Goal: Task Accomplishment & Management: Use online tool/utility

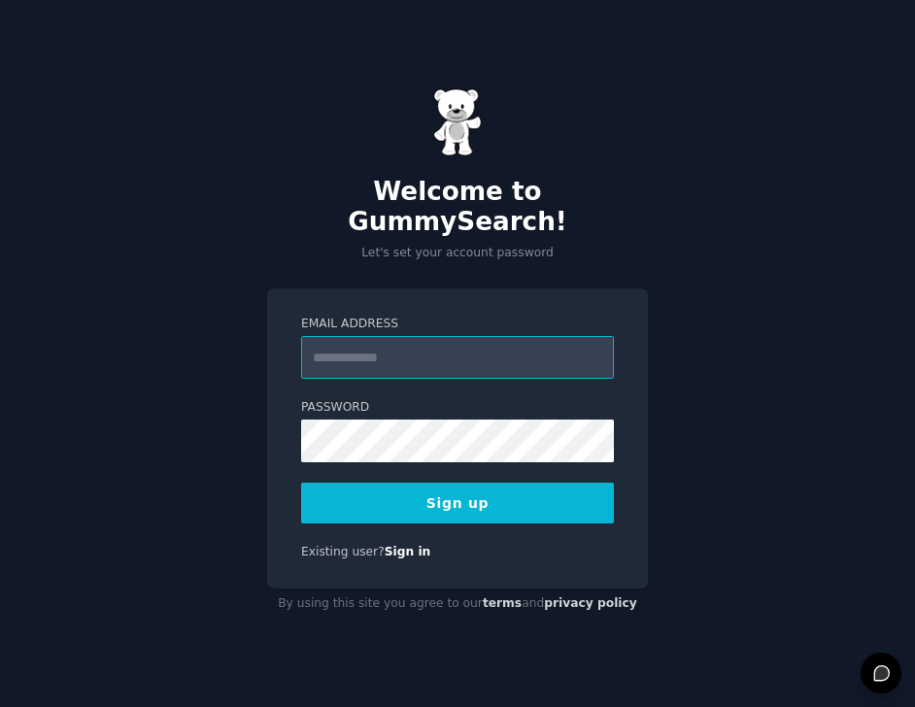
type input "**********"
click at [471, 483] on button "Sign up" at bounding box center [457, 503] width 313 height 41
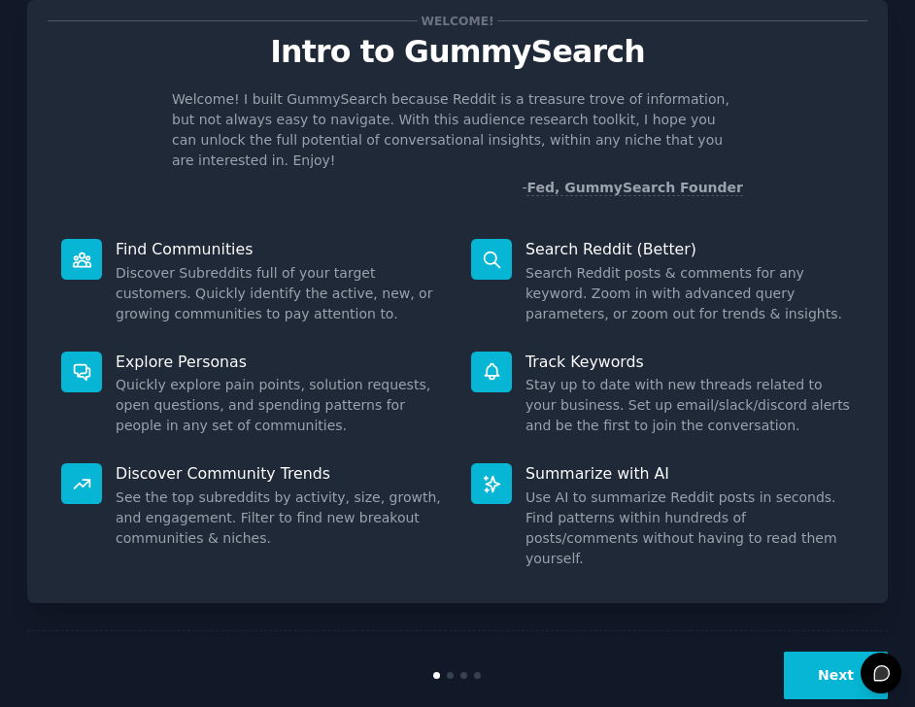
scroll to position [53, 0]
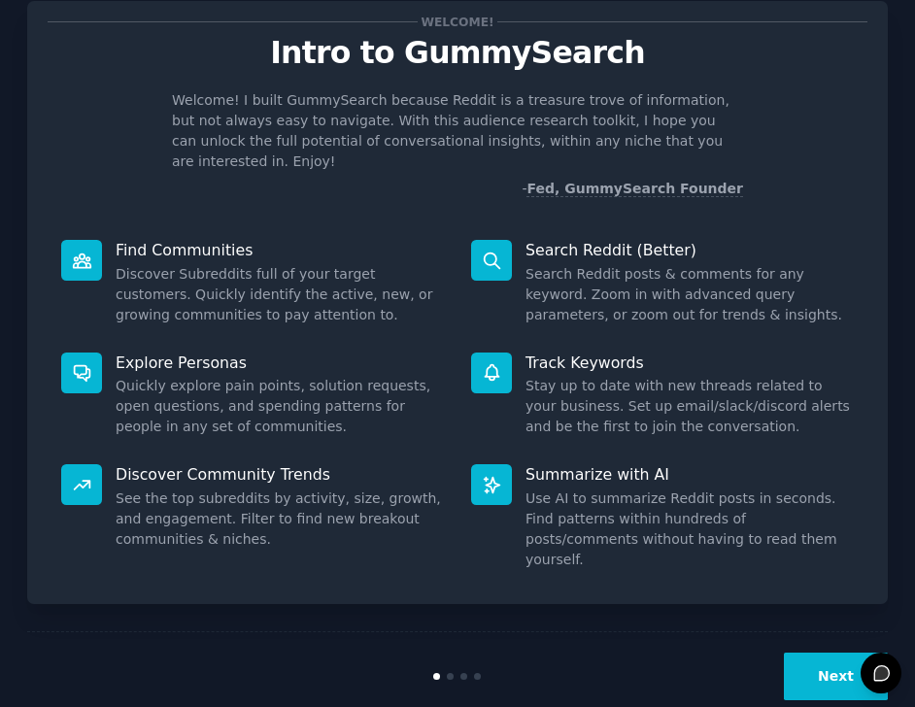
click at [816, 653] on button "Next" at bounding box center [836, 677] width 104 height 48
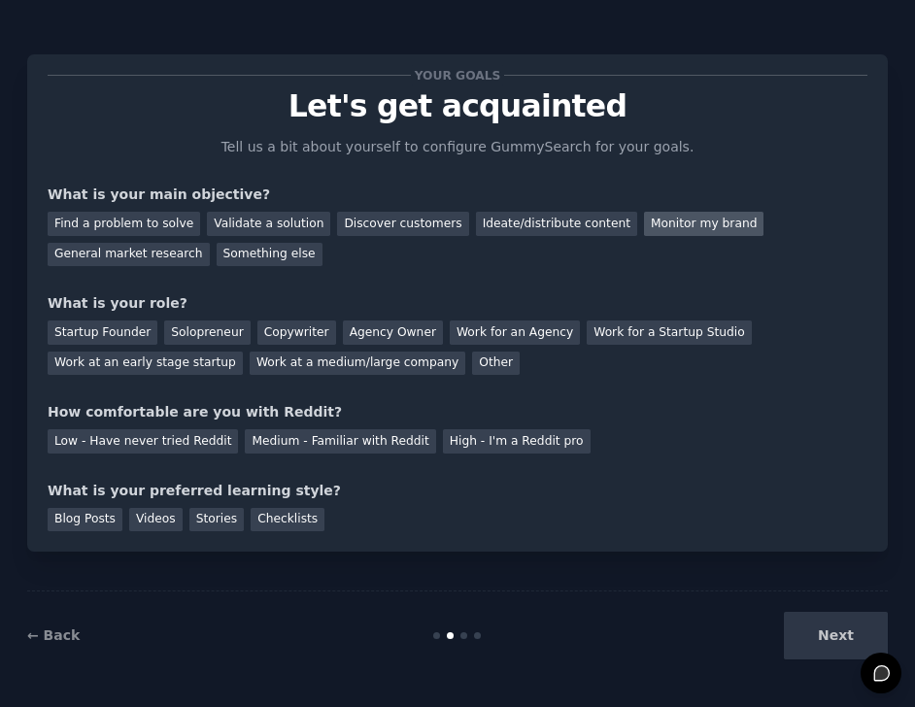
click at [660, 225] on div "Monitor my brand" at bounding box center [704, 224] width 120 height 24
click at [125, 325] on div "Startup Founder" at bounding box center [103, 333] width 110 height 24
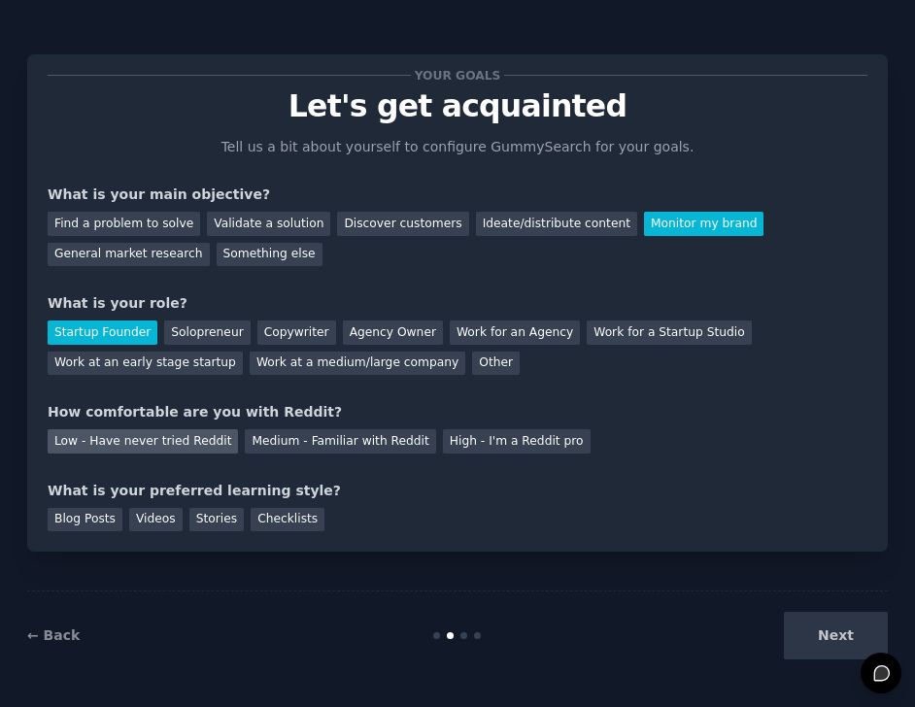
click at [185, 442] on div "Low - Have never tried Reddit" at bounding box center [143, 441] width 190 height 24
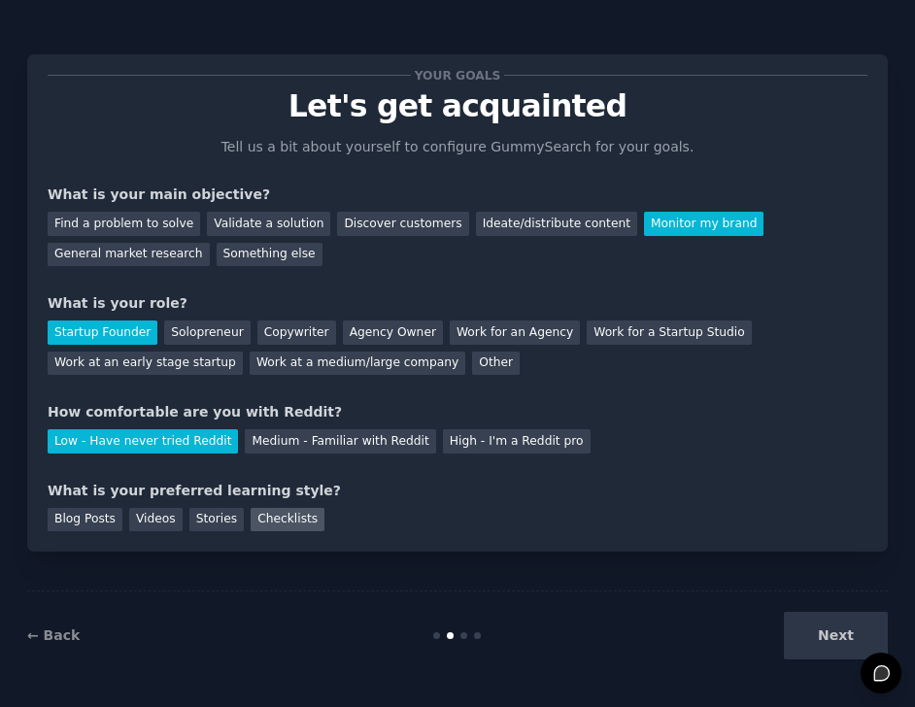
click at [285, 515] on div "Checklists" at bounding box center [288, 520] width 74 height 24
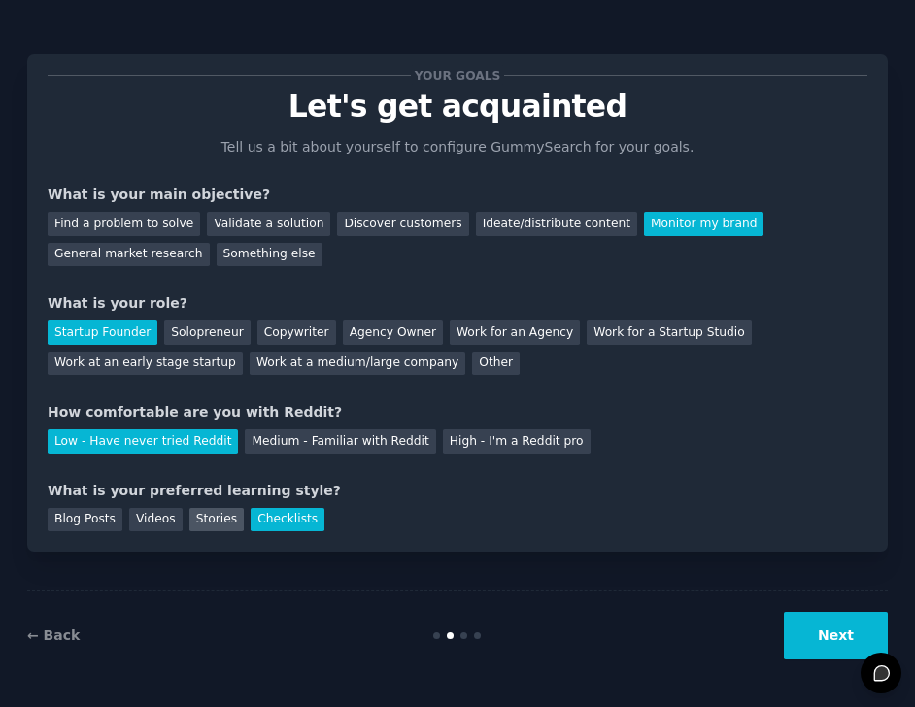
click at [202, 515] on div "Stories" at bounding box center [216, 520] width 54 height 24
click at [831, 636] on button "Next" at bounding box center [836, 636] width 104 height 48
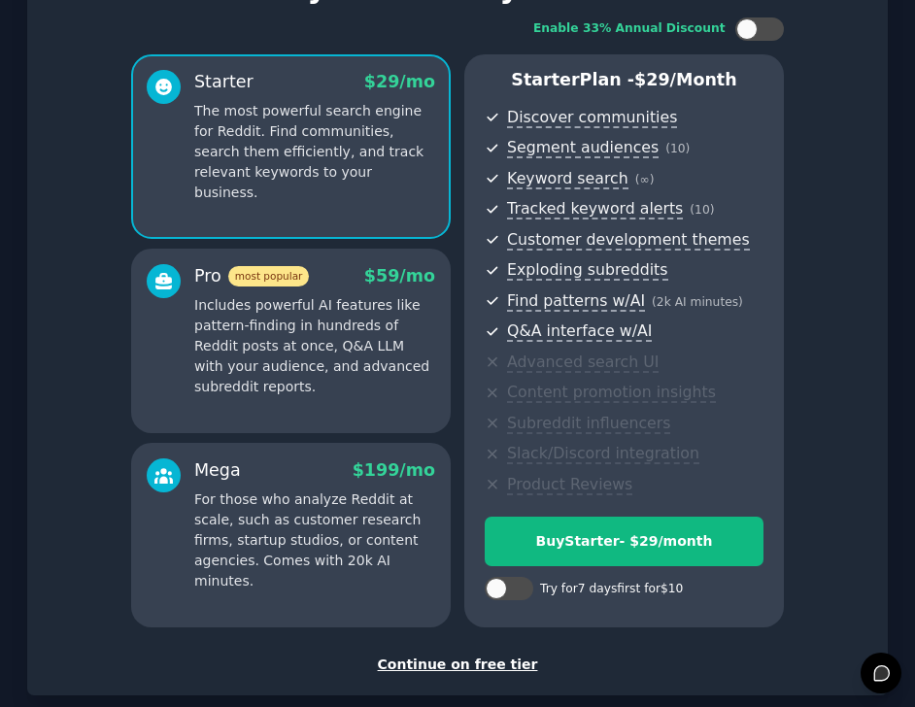
scroll to position [120, 0]
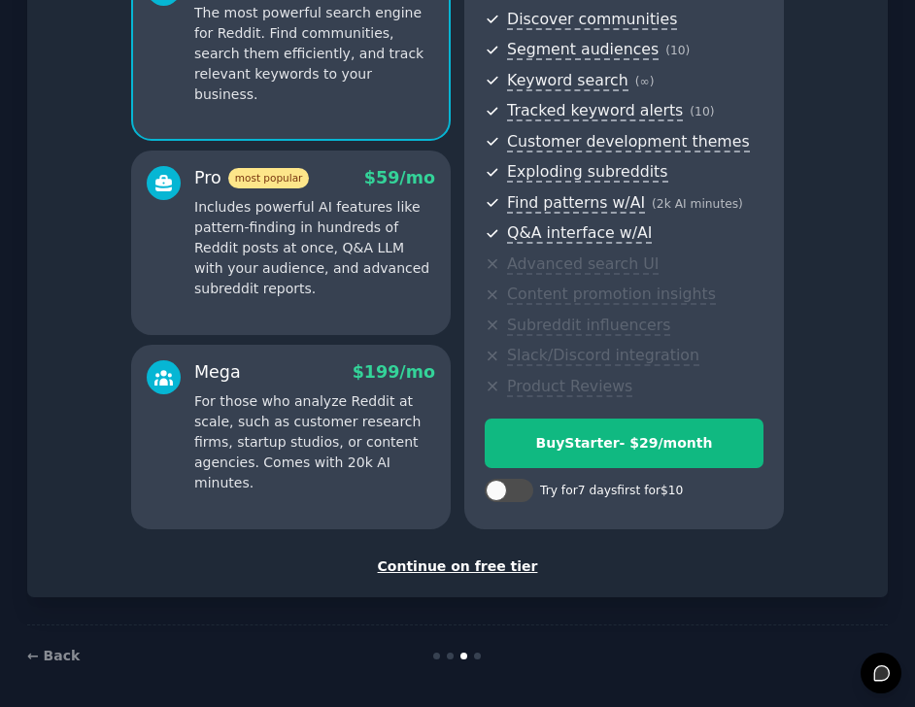
click at [472, 563] on div "Continue on free tier" at bounding box center [458, 567] width 820 height 20
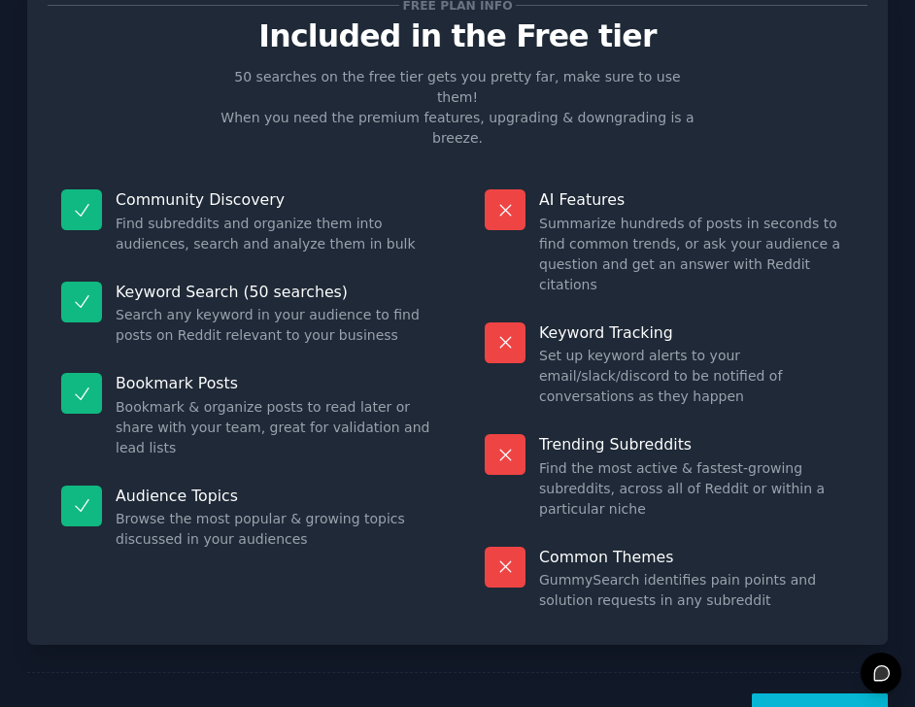
click at [819, 694] on button "Let's Go!" at bounding box center [820, 718] width 136 height 48
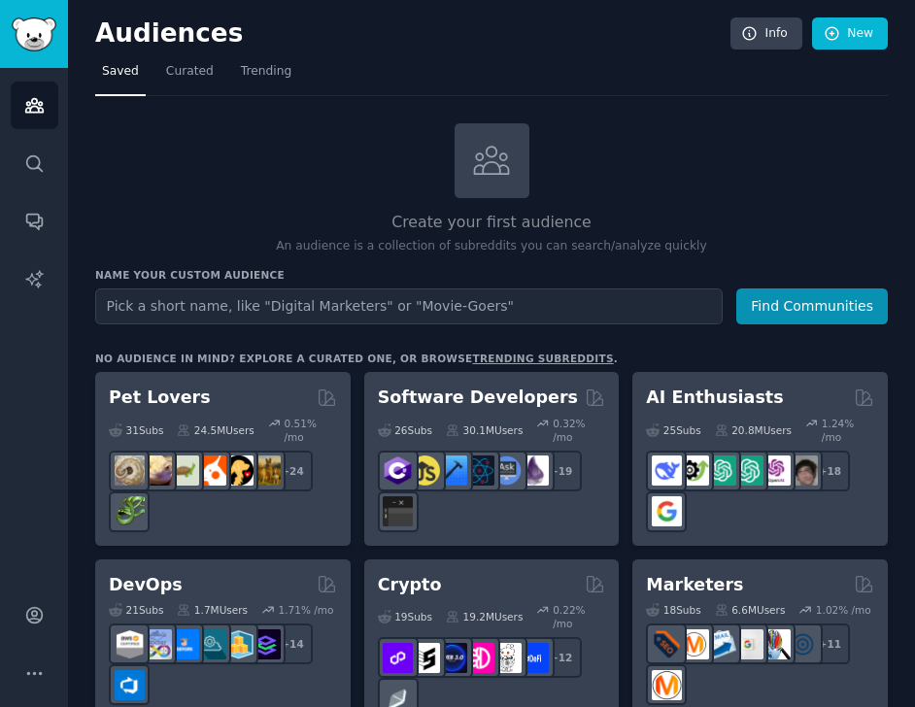
click at [436, 304] on input "text" at bounding box center [409, 307] width 628 height 36
type input "maryam banikarim"
click at [810, 304] on button "Find Communities" at bounding box center [813, 307] width 152 height 36
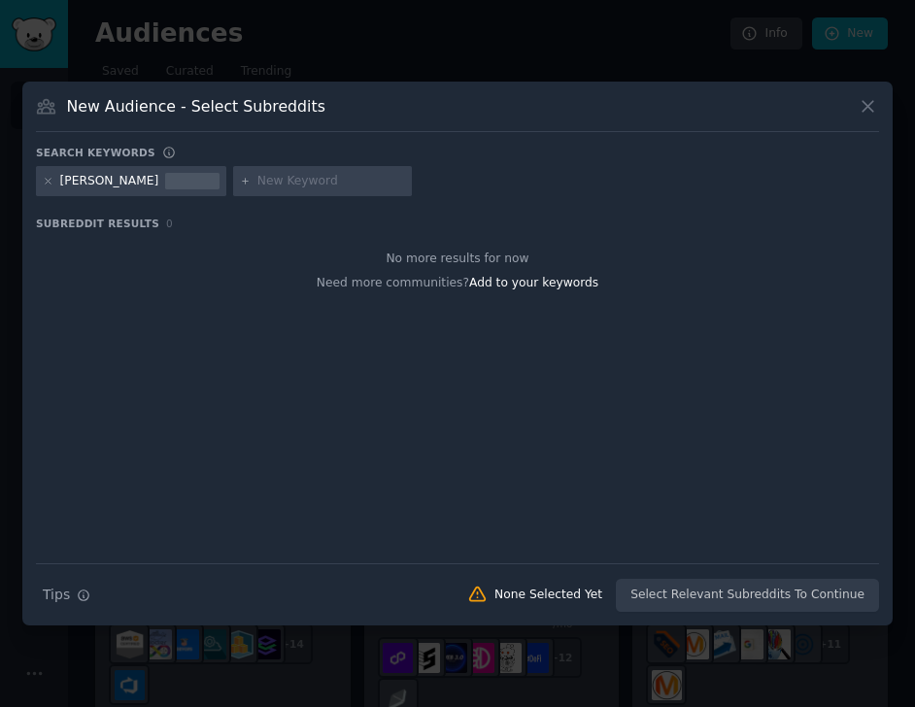
click at [880, 109] on div "New Audience - Select Subreddits Search keywords maryam banikarim Subreddit Res…" at bounding box center [457, 354] width 871 height 545
click at [868, 107] on icon at bounding box center [868, 106] width 11 height 11
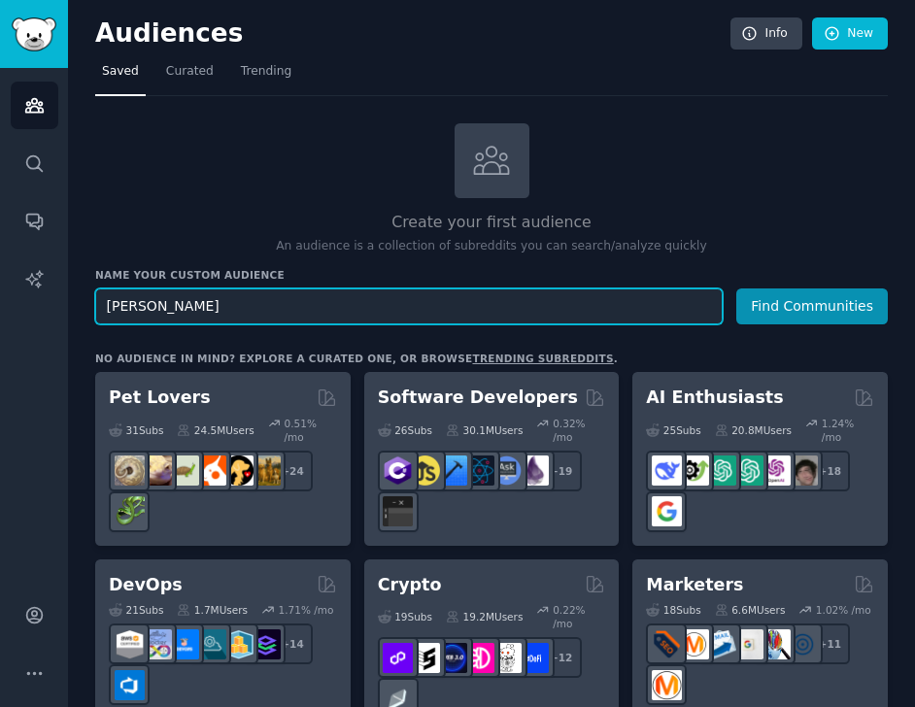
drag, startPoint x: 318, startPoint y: 302, endPoint x: 70, endPoint y: 304, distance: 247.8
type input "p"
type input "Business Professionals"
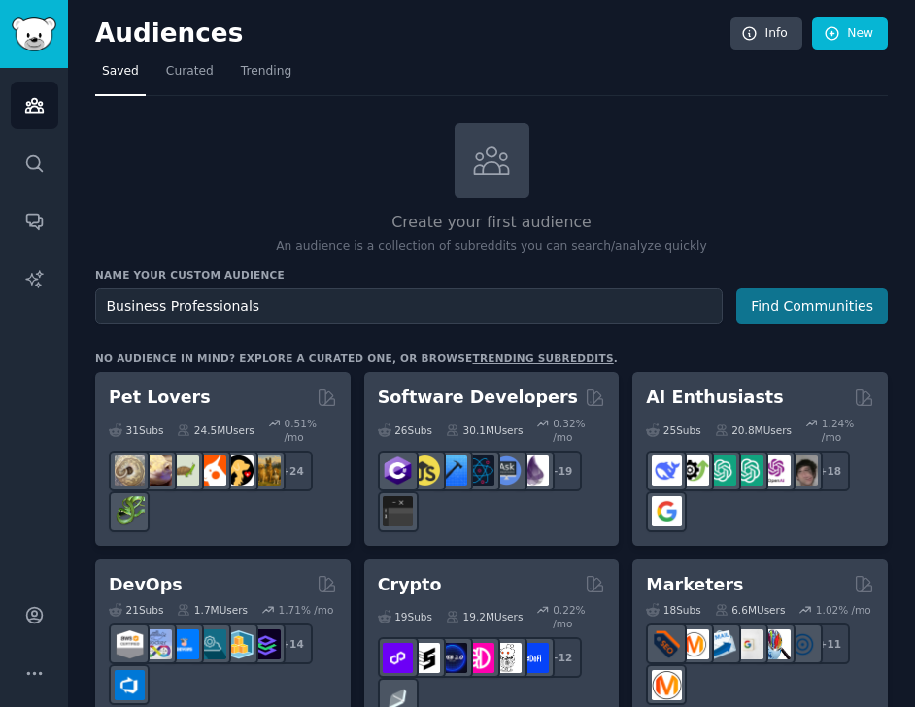
click at [806, 305] on button "Find Communities" at bounding box center [813, 307] width 152 height 36
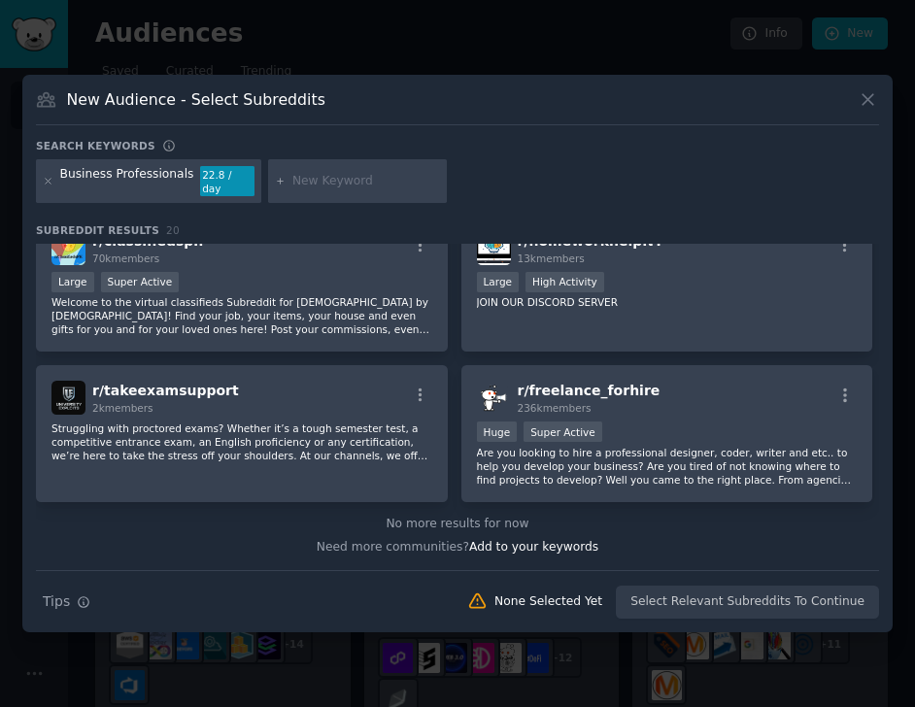
scroll to position [1164, 0]
click at [630, 168] on div "Business Professionals 22.8 / day" at bounding box center [457, 184] width 843 height 51
click at [622, 173] on div "Business Professionals 22.8 / day" at bounding box center [457, 184] width 843 height 51
click at [199, 543] on div "Need more communities? Add to your keywords" at bounding box center [457, 545] width 843 height 24
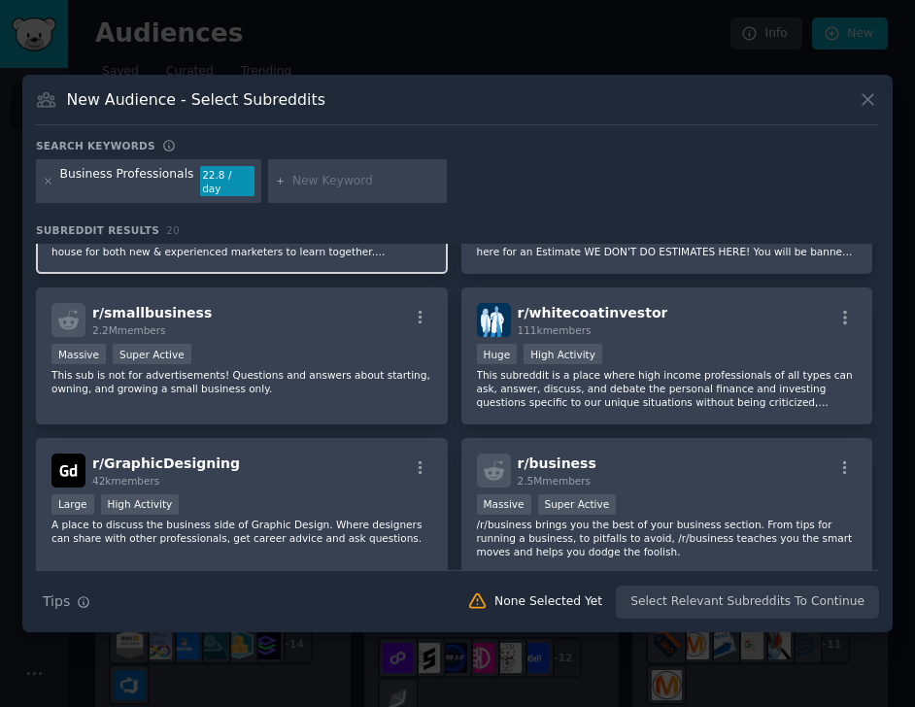
scroll to position [254, 0]
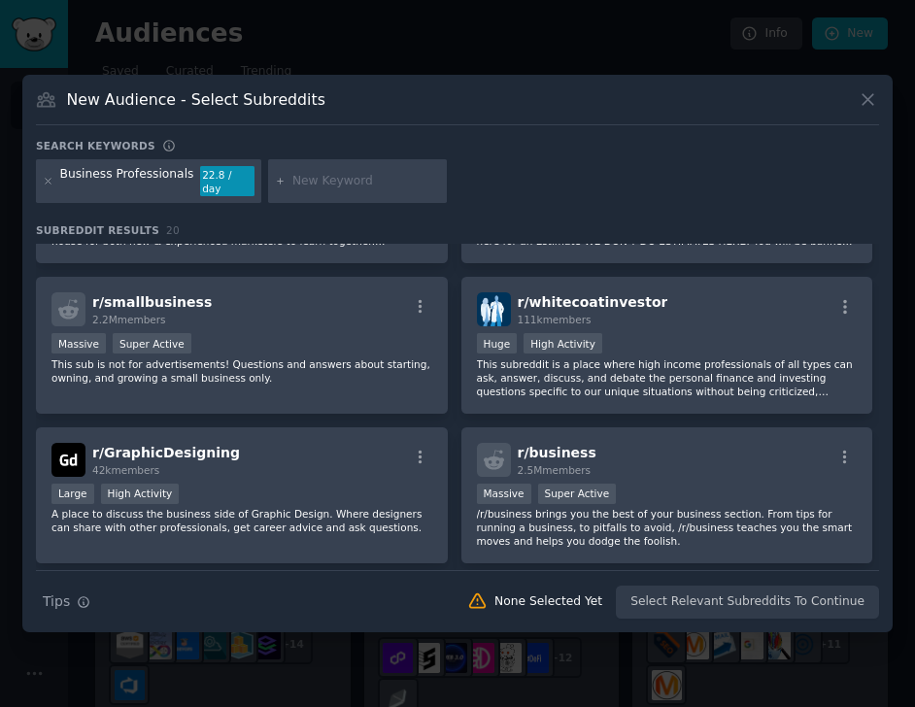
click at [396, 169] on div at bounding box center [357, 181] width 179 height 45
click at [389, 176] on input "c" at bounding box center [366, 181] width 148 height 17
type input "careers"
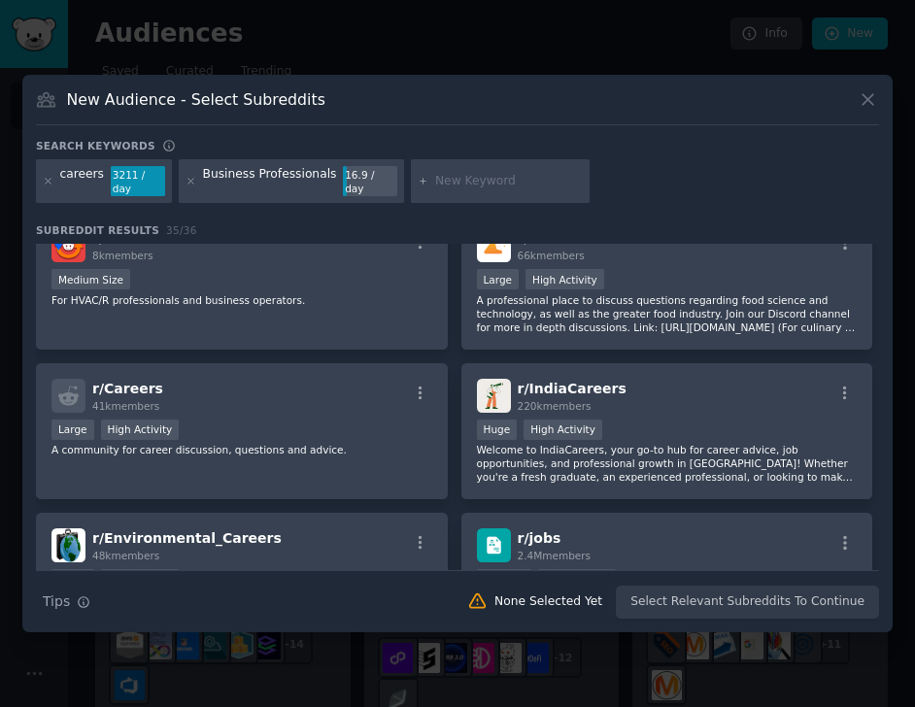
scroll to position [925, 0]
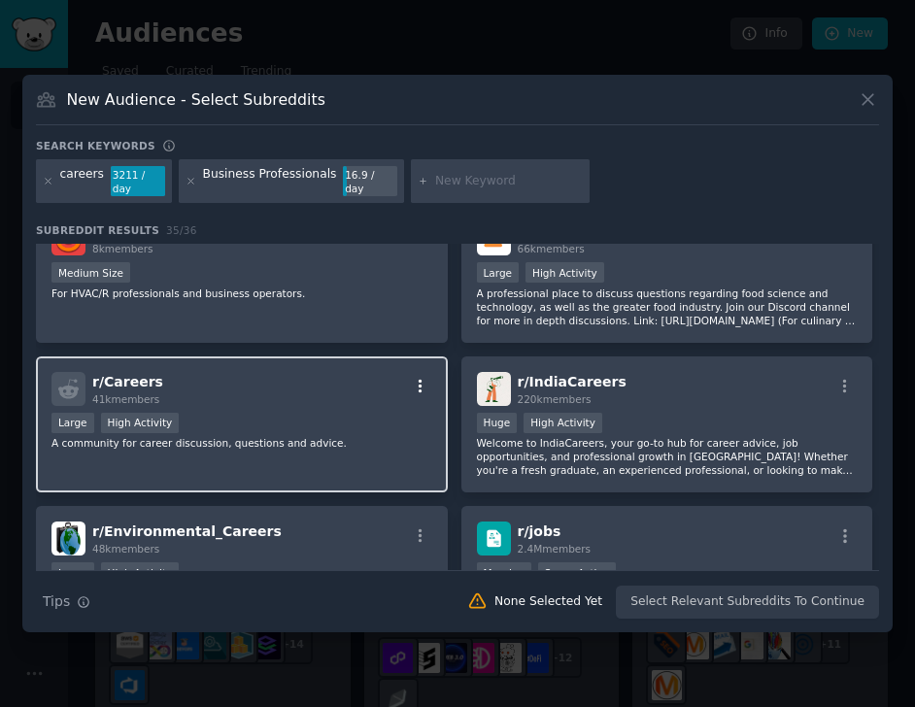
click at [412, 380] on icon "button" at bounding box center [420, 386] width 17 height 17
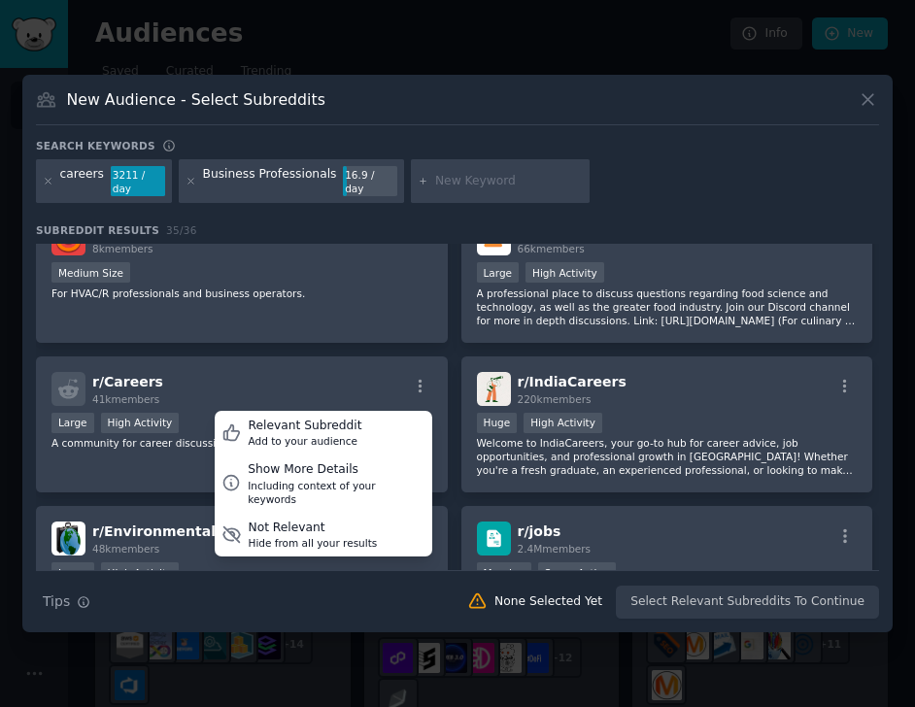
click at [709, 195] on div "careers 3211 / day Business Professionals 16.9 / day" at bounding box center [457, 184] width 843 height 51
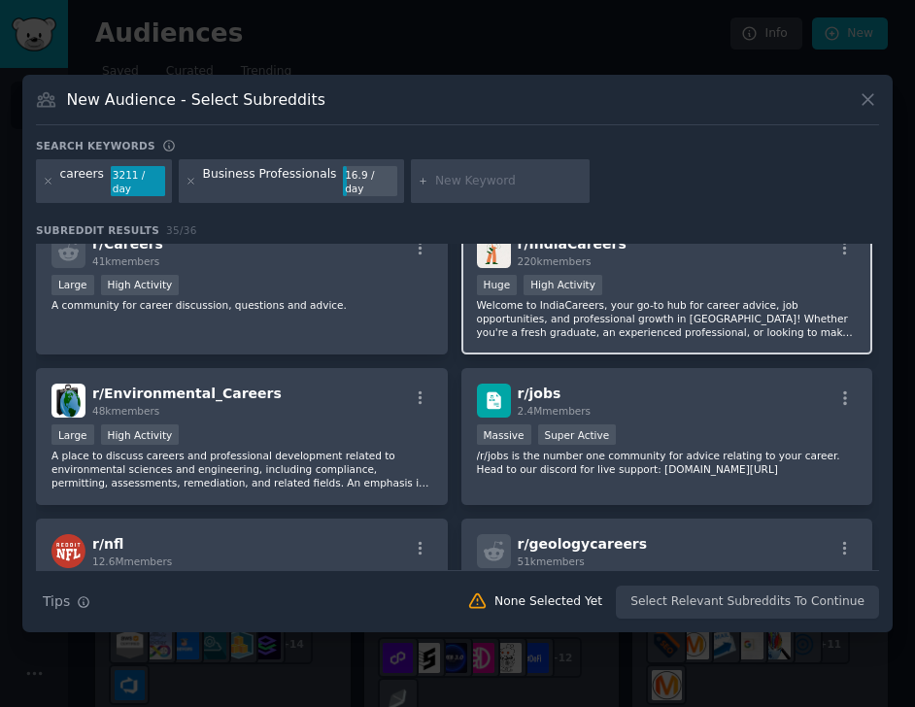
scroll to position [1115, 0]
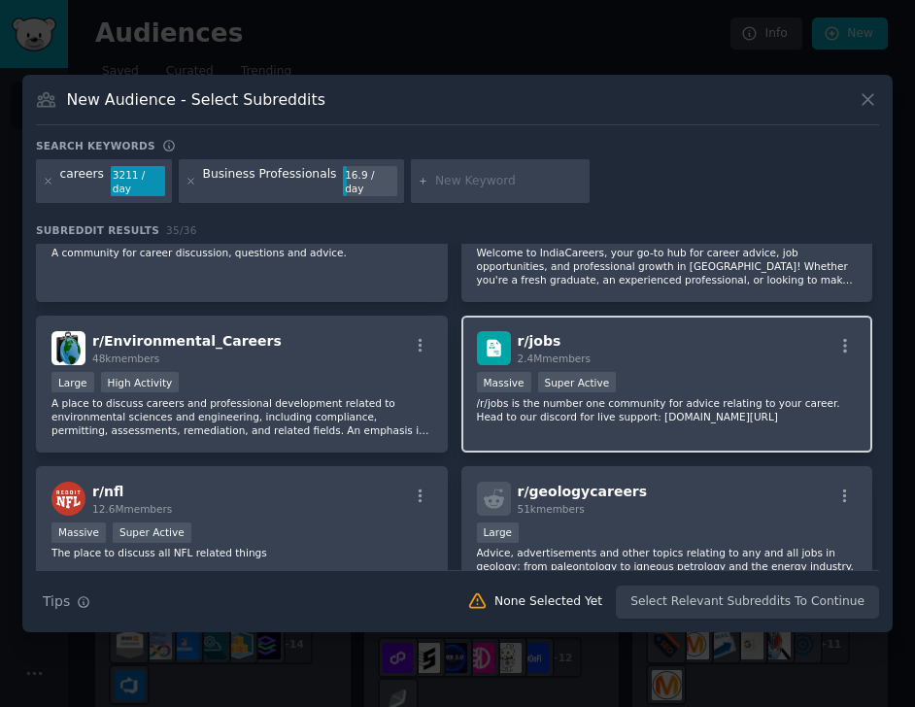
click at [701, 346] on div "r/ jobs 2.4M members" at bounding box center [667, 348] width 381 height 34
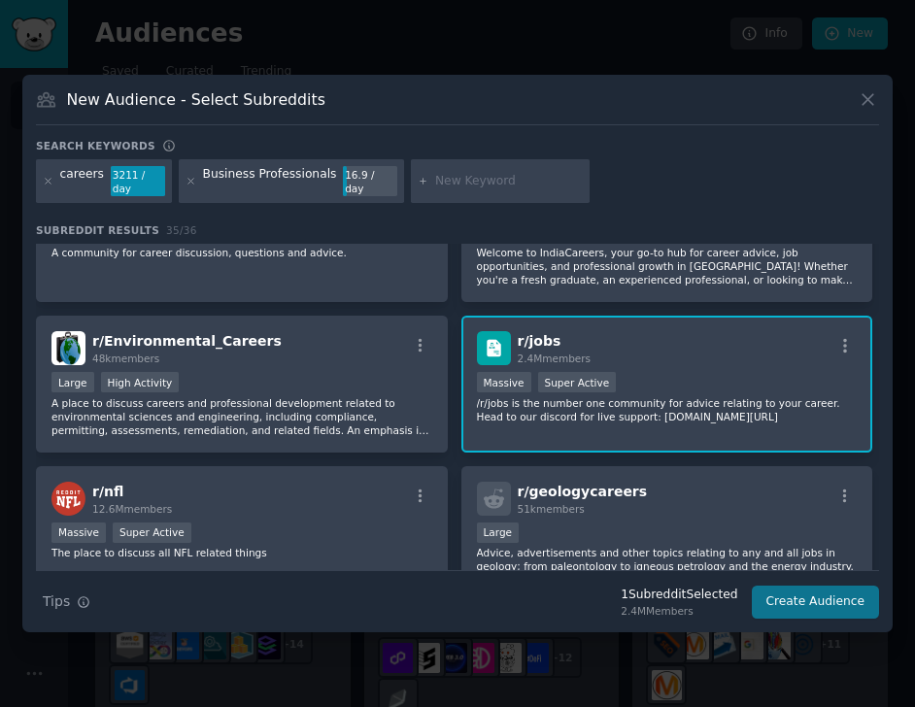
click at [787, 602] on button "Create Audience" at bounding box center [816, 602] width 128 height 33
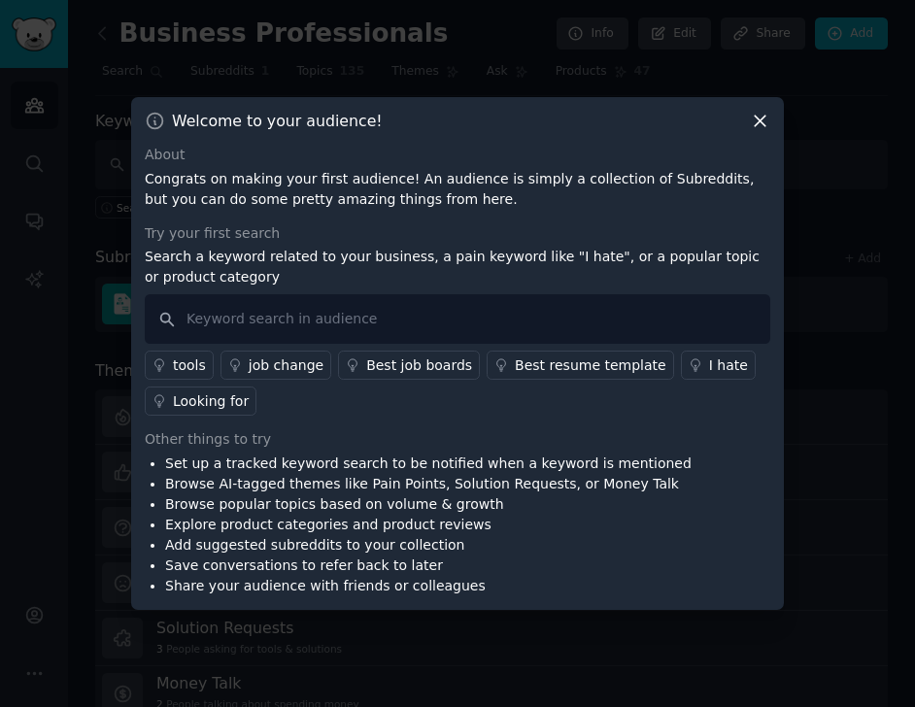
click at [756, 118] on icon at bounding box center [760, 122] width 11 height 11
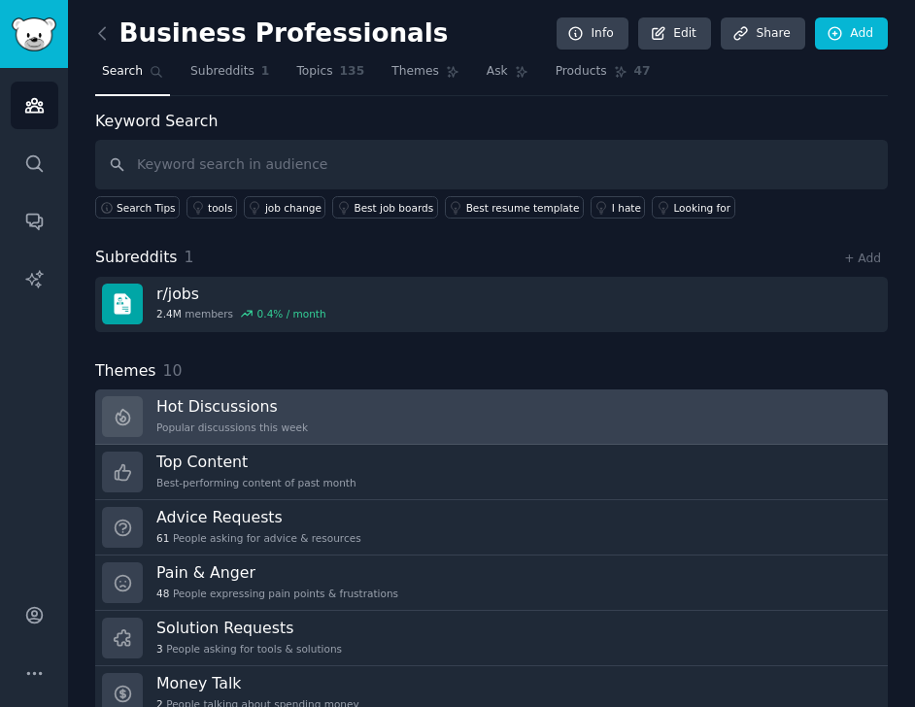
click at [318, 412] on link "Hot Discussions Popular discussions this week" at bounding box center [491, 417] width 793 height 55
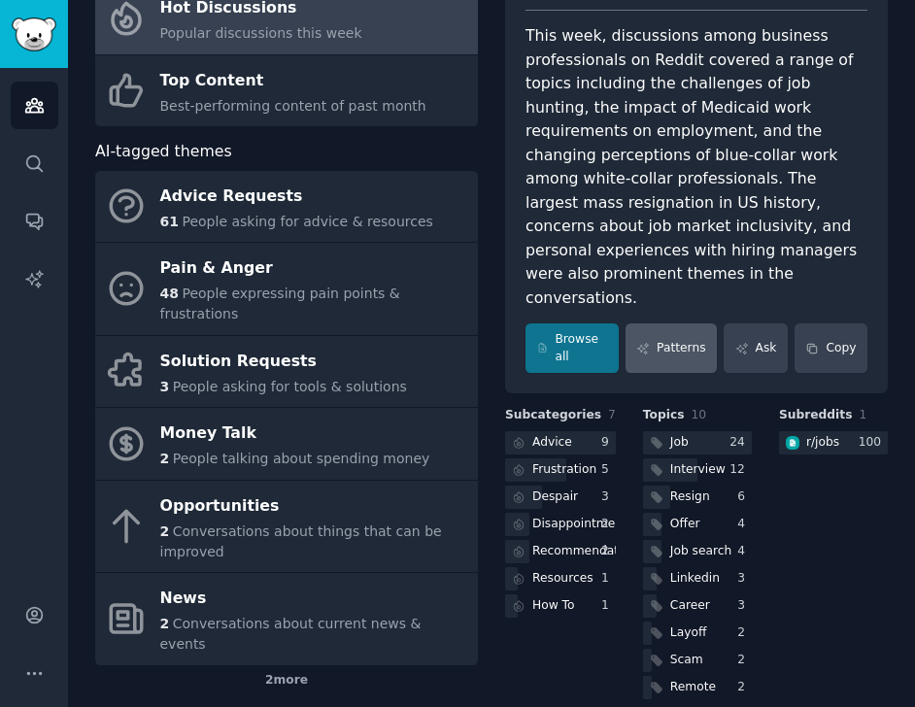
scroll to position [190, 0]
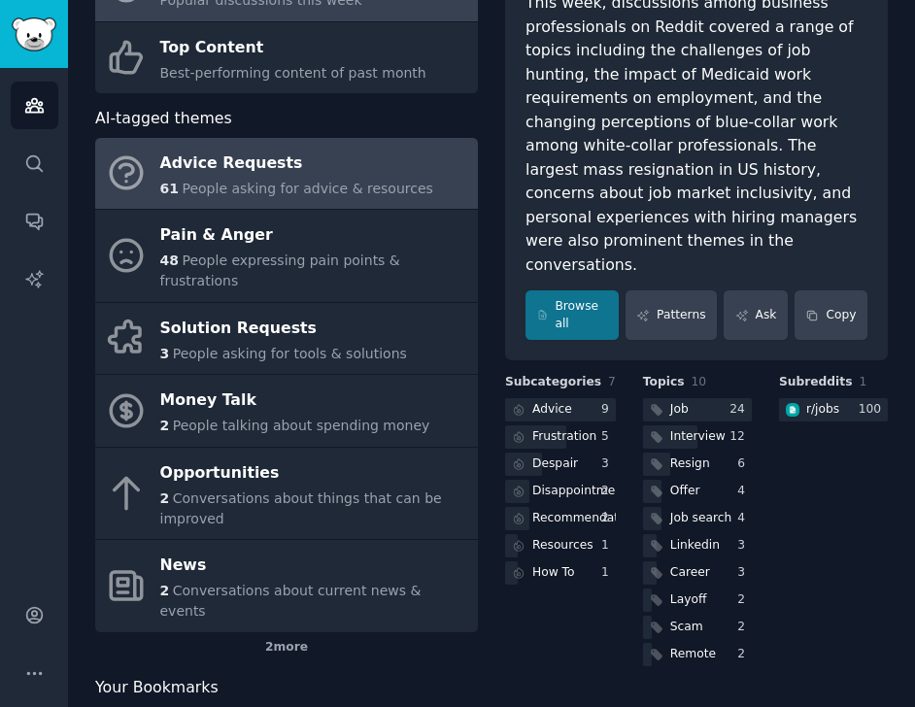
click at [291, 205] on link "Advice Requests 61 People asking for advice & resources" at bounding box center [286, 174] width 383 height 72
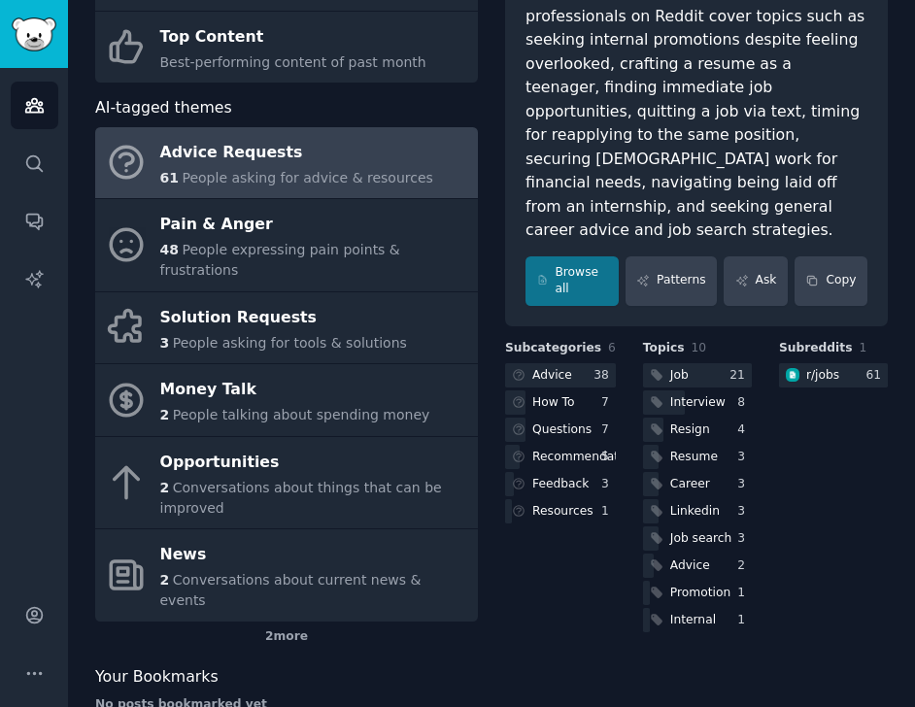
scroll to position [200, 0]
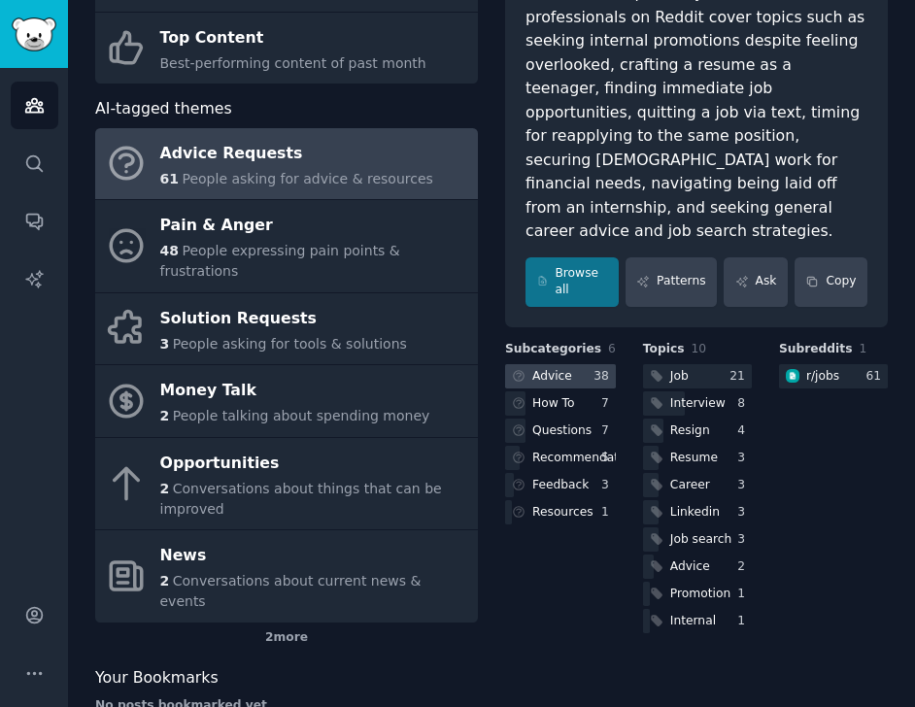
click at [549, 368] on div "Advice" at bounding box center [552, 376] width 40 height 17
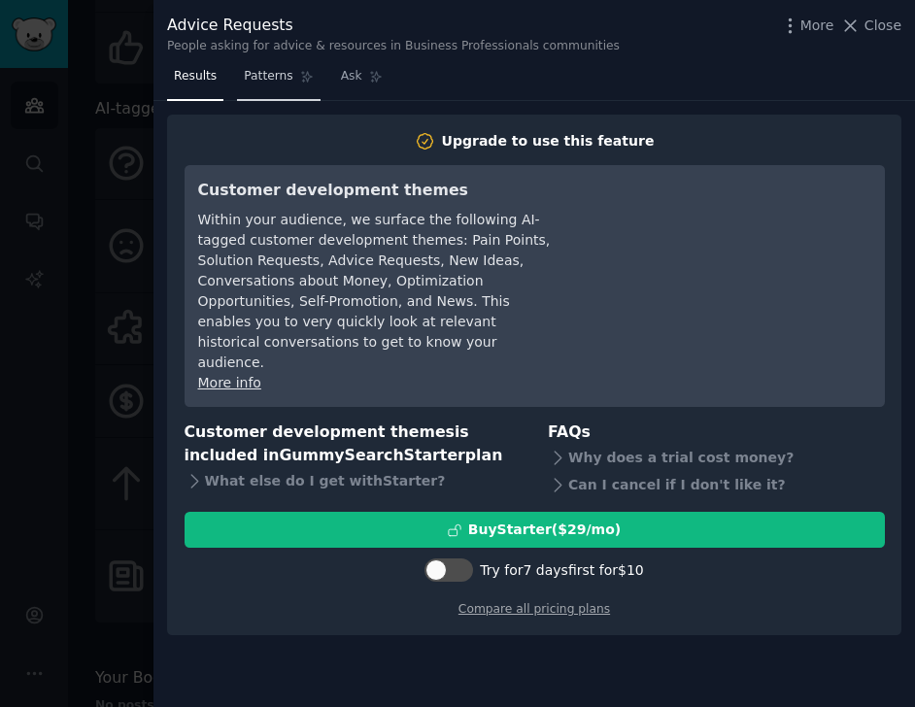
click at [273, 68] on span "Patterns" at bounding box center [268, 76] width 49 height 17
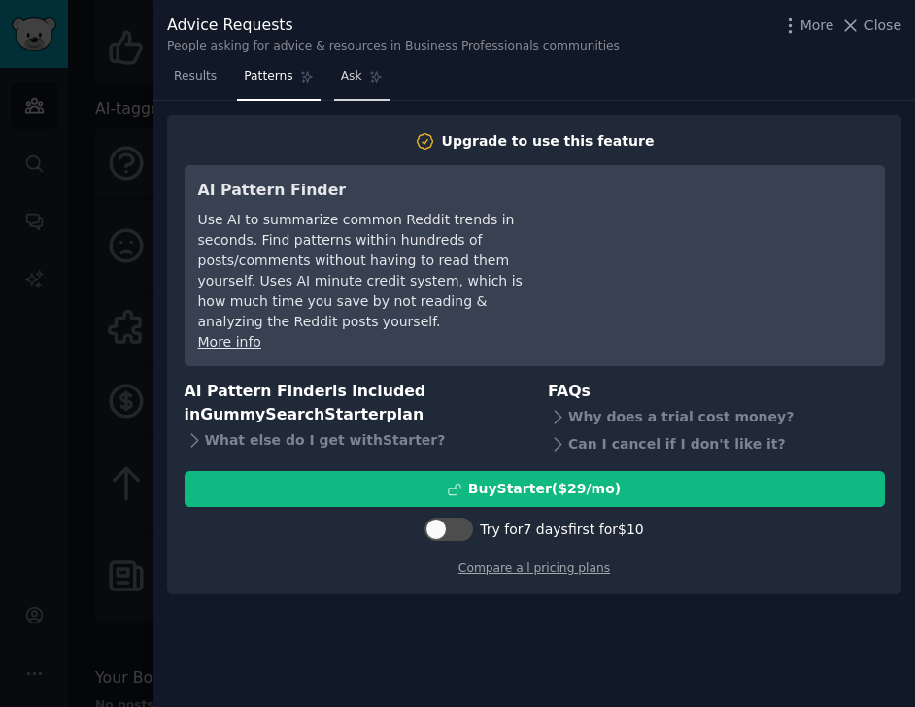
click at [351, 73] on span "Ask" at bounding box center [351, 76] width 21 height 17
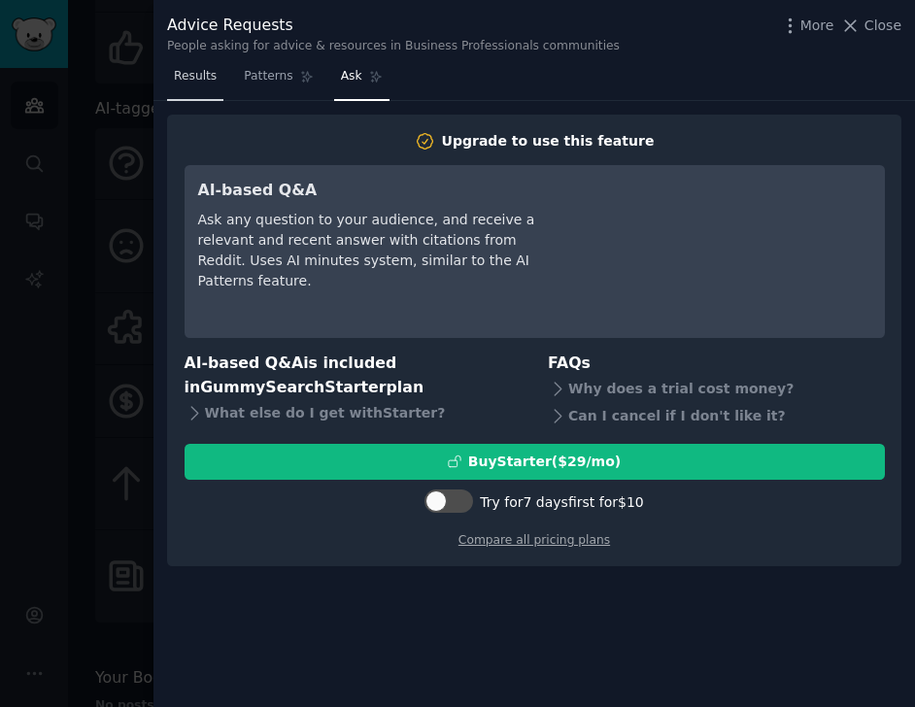
click at [202, 75] on span "Results" at bounding box center [195, 76] width 43 height 17
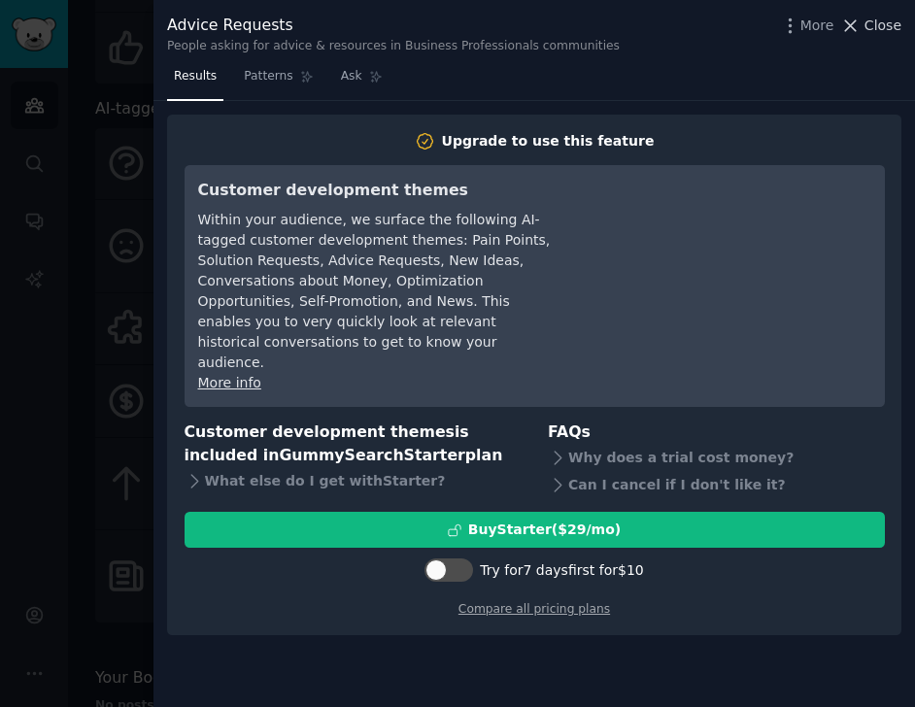
click at [856, 24] on icon at bounding box center [850, 26] width 20 height 20
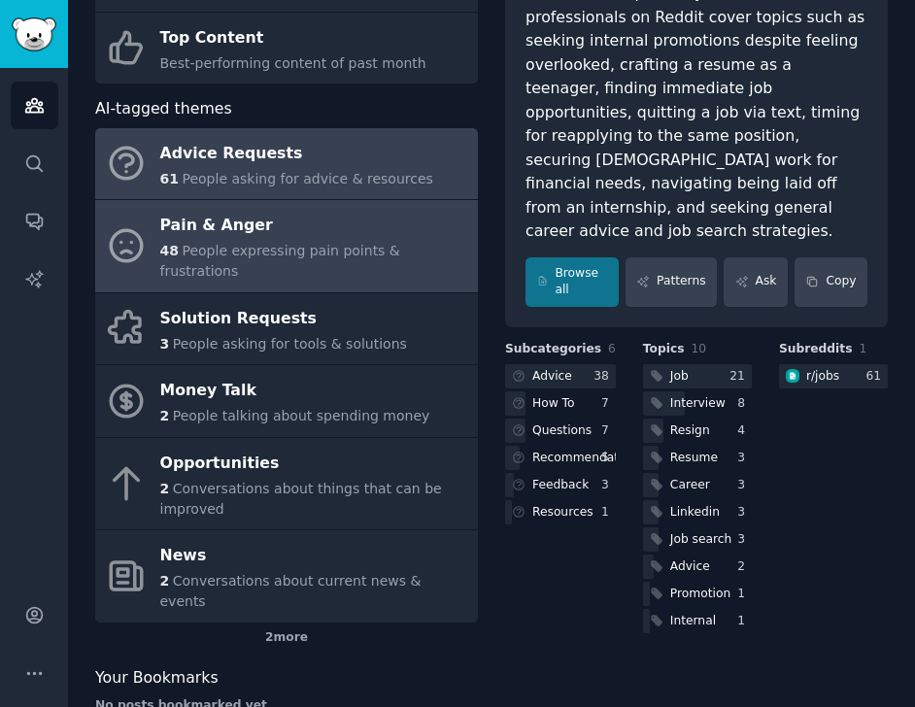
click at [339, 235] on div "Pain & Anger" at bounding box center [314, 226] width 308 height 31
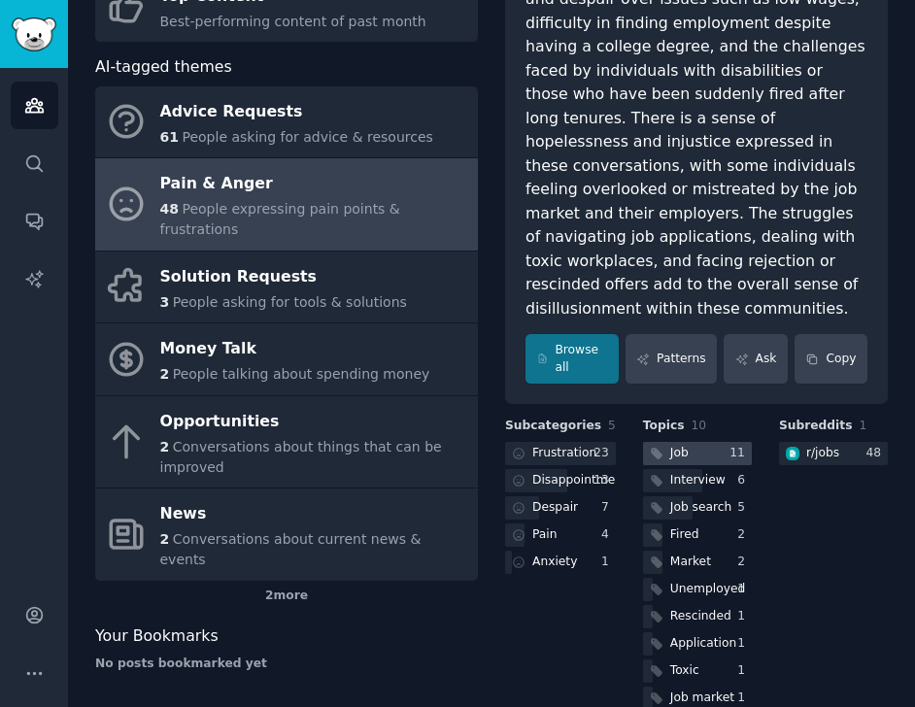
click at [697, 442] on div at bounding box center [697, 454] width 109 height 24
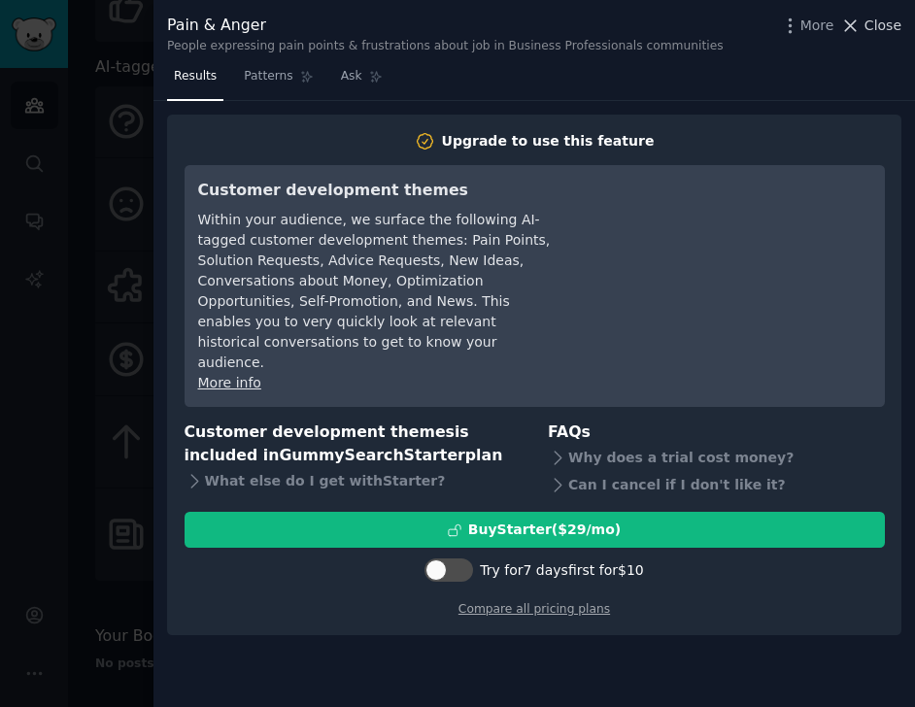
click at [848, 24] on icon at bounding box center [850, 26] width 20 height 20
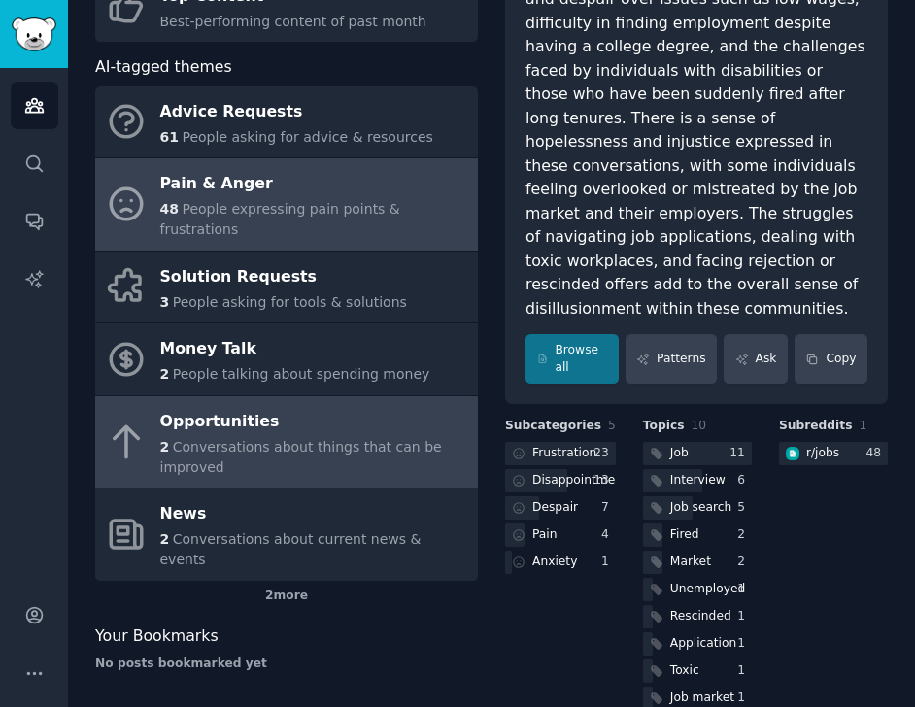
click at [306, 439] on span "Conversations about things that can be improved" at bounding box center [301, 457] width 282 height 36
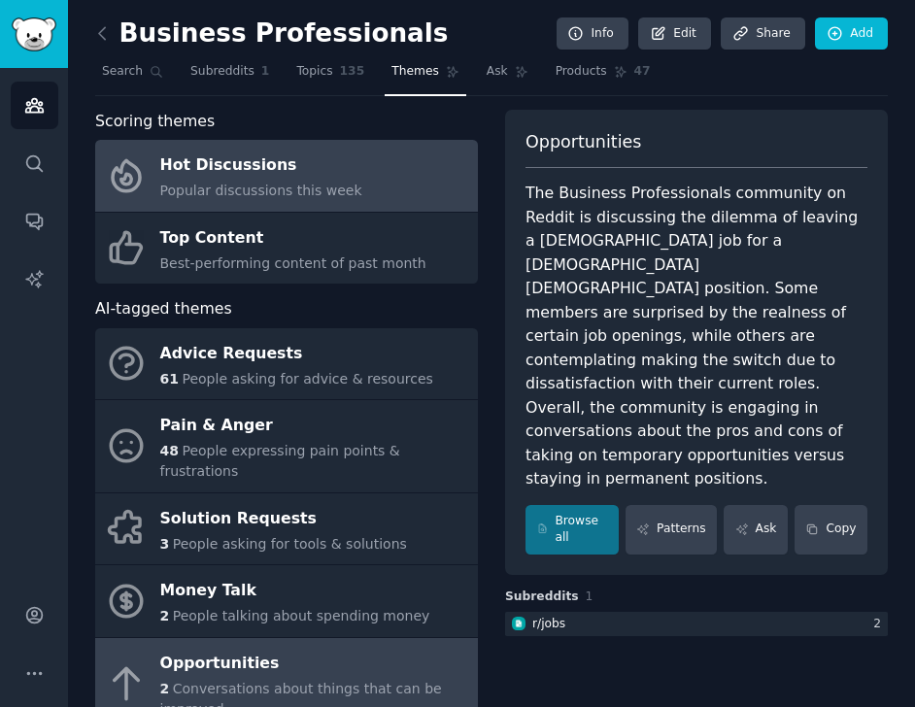
click at [334, 176] on div "Hot Discussions" at bounding box center [261, 166] width 202 height 31
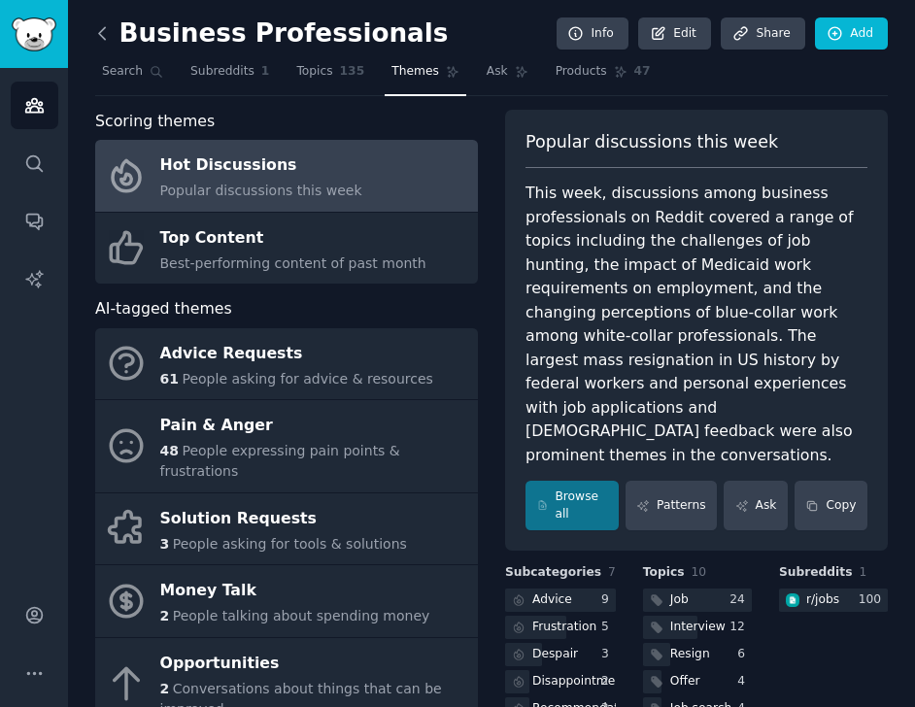
click at [101, 33] on icon at bounding box center [102, 33] width 20 height 20
